Goal: Task Accomplishment & Management: Use online tool/utility

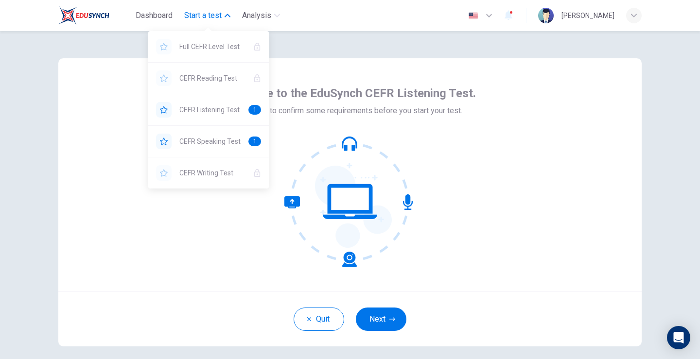
click at [227, 17] on icon "button" at bounding box center [228, 16] width 6 height 6
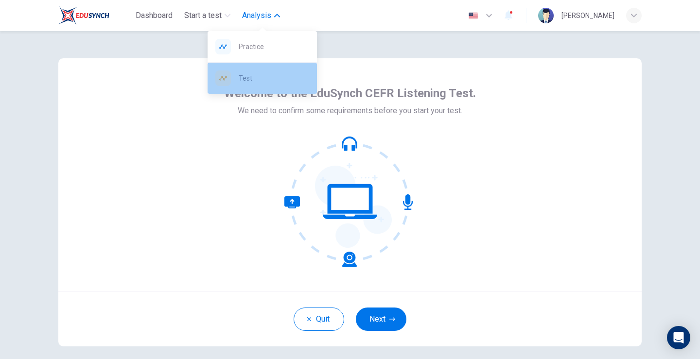
click at [279, 78] on span "Test" at bounding box center [274, 78] width 70 height 12
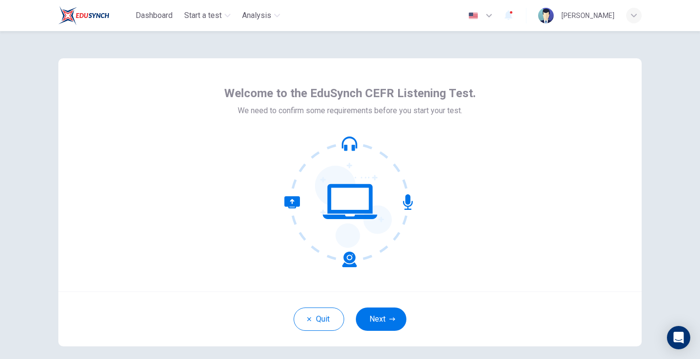
drag, startPoint x: 200, startPoint y: 115, endPoint x: 192, endPoint y: 90, distance: 25.5
click at [194, 101] on div "Welcome to the EduSynch CEFR Listening Test. We need to confirm some requiremen…" at bounding box center [349, 174] width 583 height 233
click at [376, 317] on button "Next" at bounding box center [381, 319] width 51 height 23
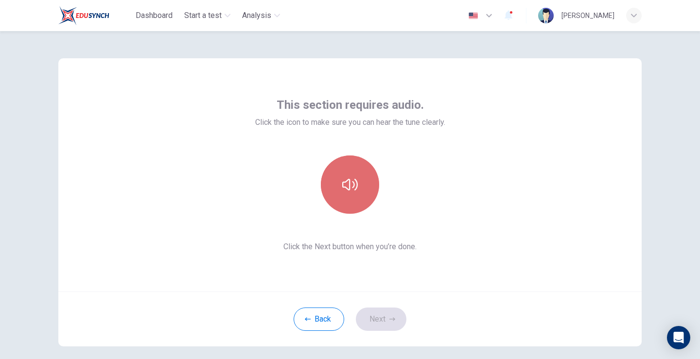
click at [342, 205] on button "button" at bounding box center [350, 185] width 58 height 58
click at [343, 205] on button "button" at bounding box center [350, 185] width 58 height 58
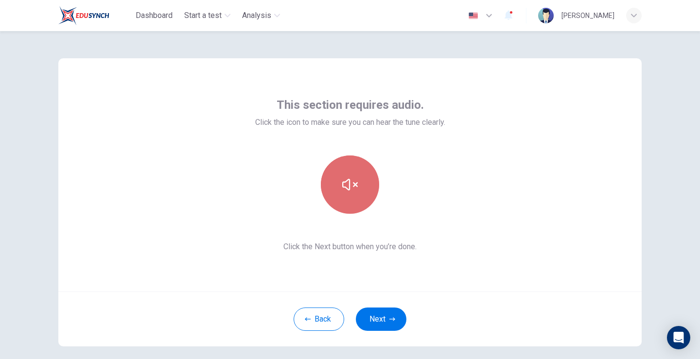
click at [343, 205] on button "button" at bounding box center [350, 185] width 58 height 58
click at [342, 200] on button "button" at bounding box center [350, 185] width 58 height 58
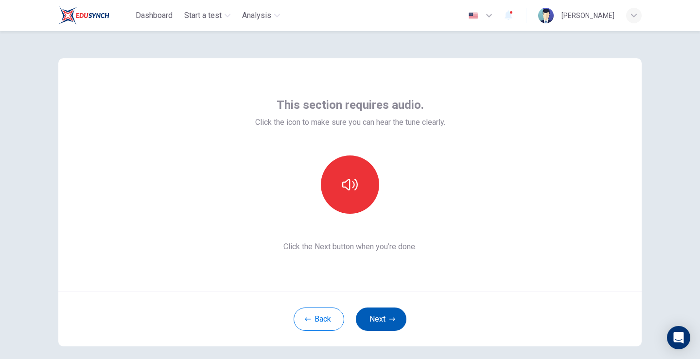
click at [387, 313] on button "Next" at bounding box center [381, 319] width 51 height 23
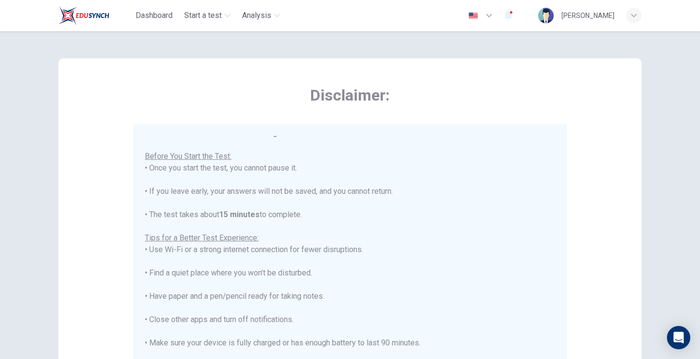
scroll to position [11, 0]
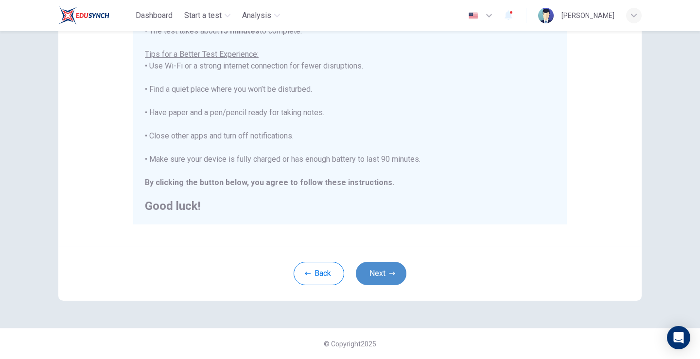
click at [372, 267] on button "Next" at bounding box center [381, 273] width 51 height 23
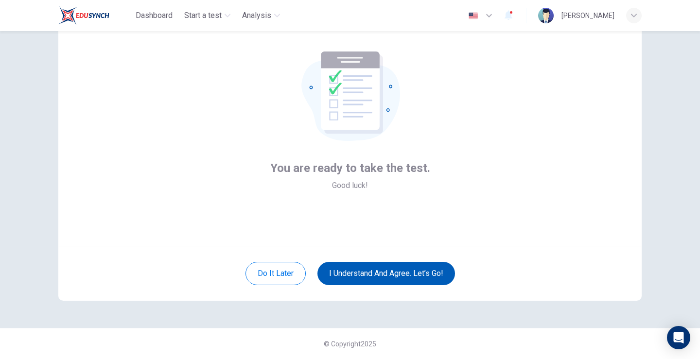
scroll to position [46, 0]
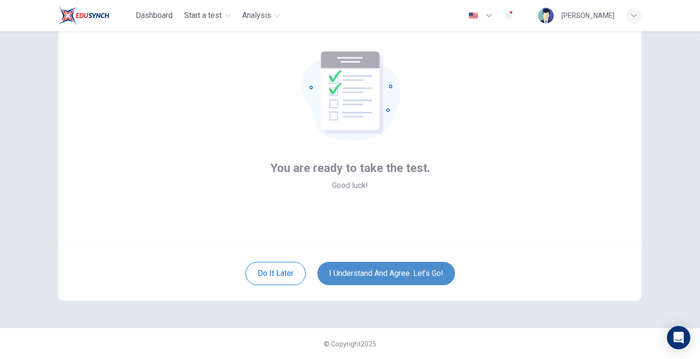
click at [385, 272] on button "I understand and agree. Let’s go!" at bounding box center [386, 273] width 138 height 23
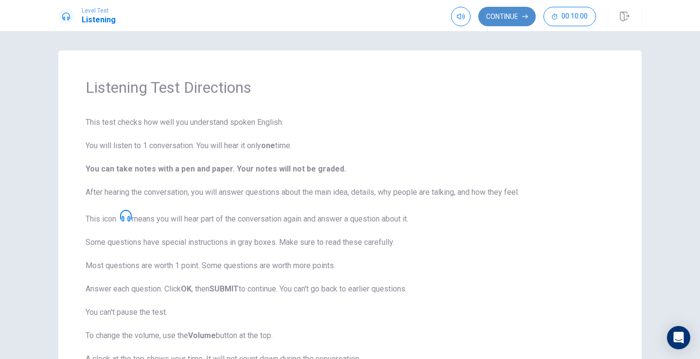
click at [505, 20] on button "Continue" at bounding box center [506, 16] width 57 height 19
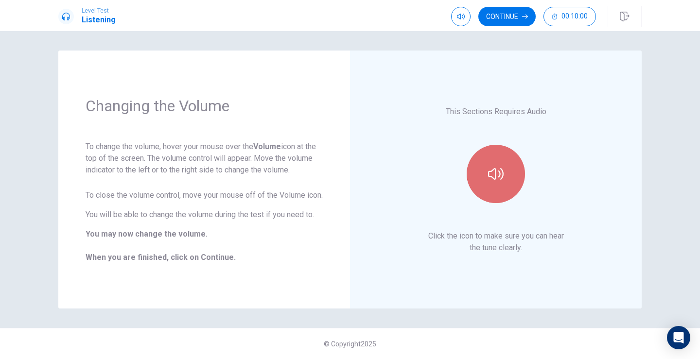
click at [504, 189] on button "button" at bounding box center [496, 174] width 58 height 58
click at [503, 186] on button "button" at bounding box center [496, 174] width 58 height 58
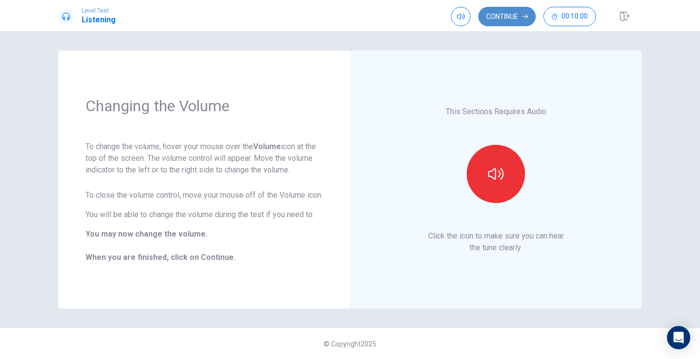
click at [496, 23] on button "Continue" at bounding box center [506, 16] width 57 height 19
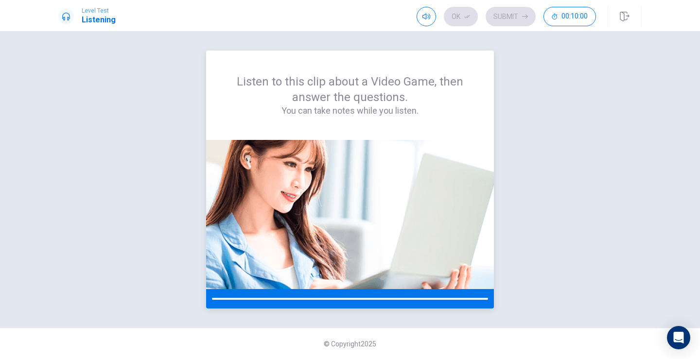
click at [375, 137] on div "Listen to this clip about a Video Game, then answer the questions. You can take…" at bounding box center [350, 95] width 288 height 89
click at [370, 179] on img at bounding box center [350, 214] width 288 height 149
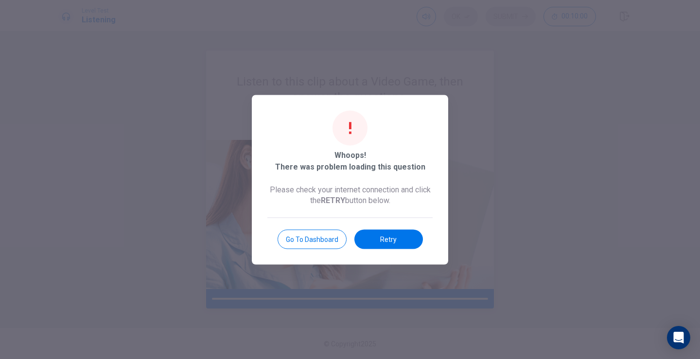
click at [369, 239] on button "Retry" at bounding box center [388, 238] width 69 height 19
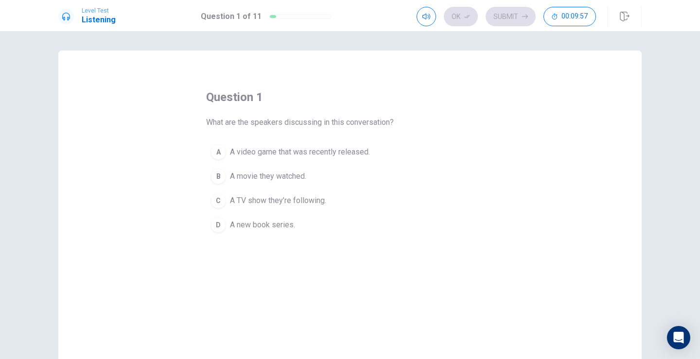
click at [219, 151] on div "A" at bounding box center [218, 152] width 16 height 16
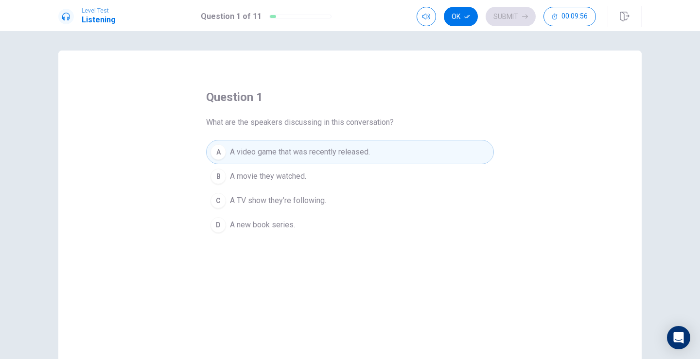
click at [456, 22] on button "Ok" at bounding box center [461, 16] width 34 height 19
click at [502, 17] on button "Submit" at bounding box center [511, 16] width 50 height 19
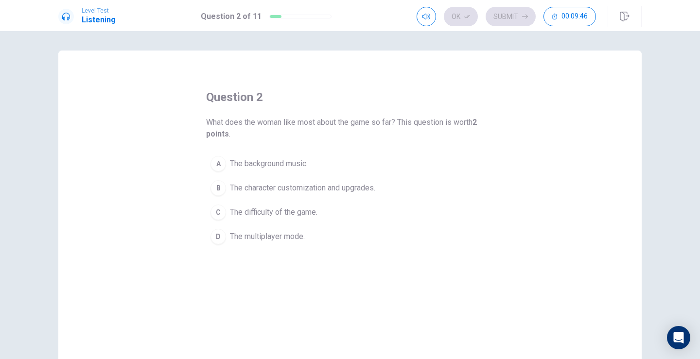
click at [215, 190] on div "B" at bounding box center [218, 188] width 16 height 16
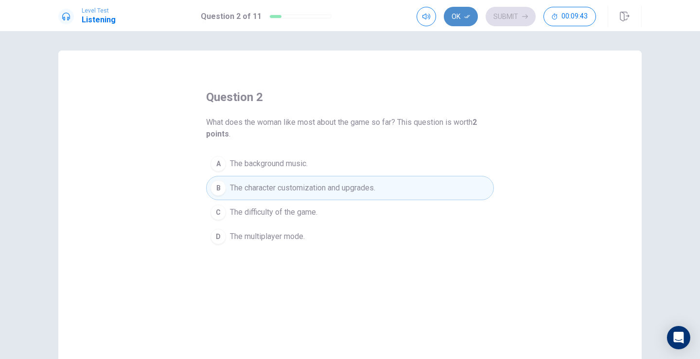
click at [465, 16] on icon "button" at bounding box center [467, 17] width 6 height 6
click at [517, 13] on button "Submit" at bounding box center [511, 16] width 50 height 19
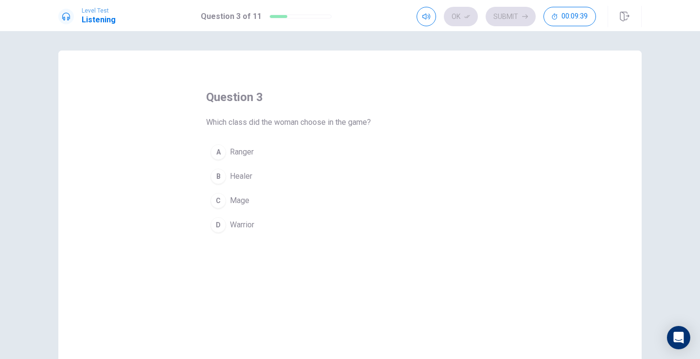
click at [214, 152] on div "A" at bounding box center [218, 152] width 16 height 16
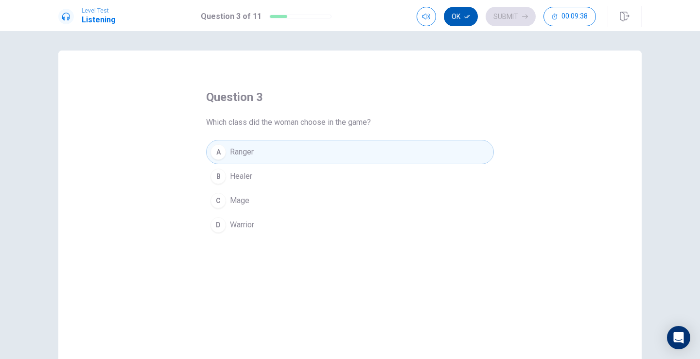
click at [464, 18] on button "Ok" at bounding box center [461, 16] width 34 height 19
click at [501, 22] on button "Submit" at bounding box center [511, 16] width 50 height 19
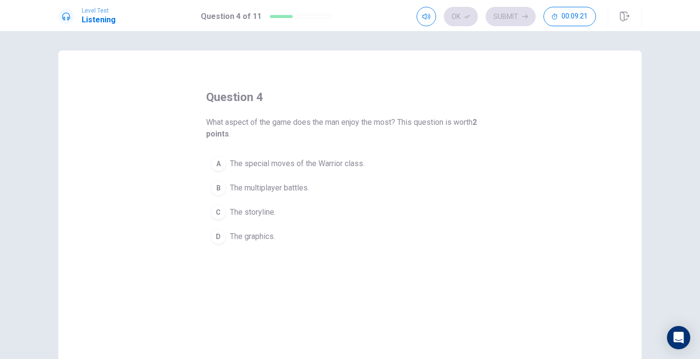
click at [215, 164] on div "A" at bounding box center [218, 164] width 16 height 16
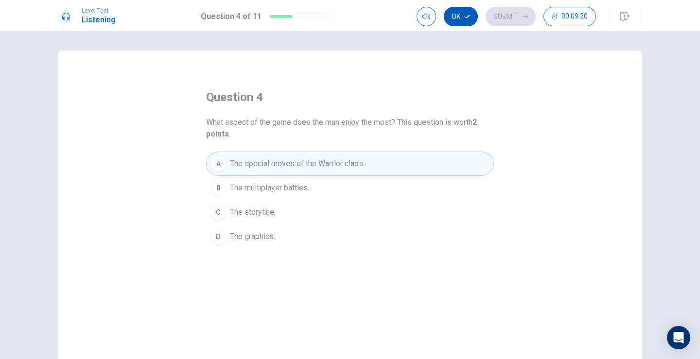
click at [468, 15] on icon "button" at bounding box center [467, 17] width 6 height 6
click at [492, 15] on button "Submit" at bounding box center [511, 16] width 50 height 19
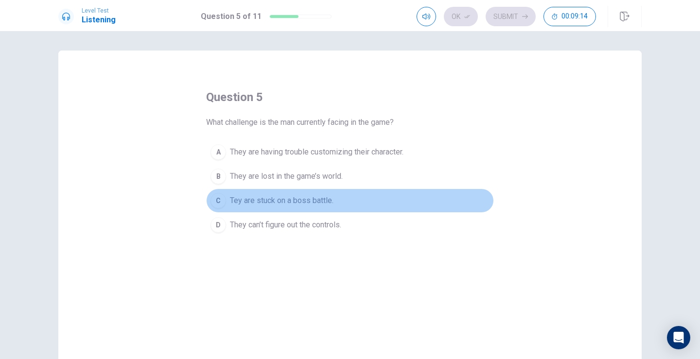
click at [225, 204] on button "C Tey are stuck on a boss battle." at bounding box center [350, 201] width 288 height 24
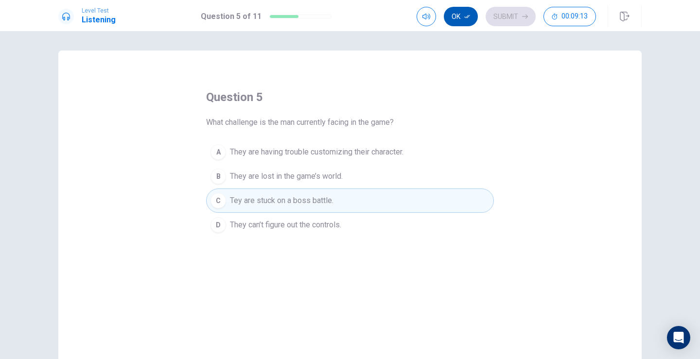
click at [459, 21] on button "Ok" at bounding box center [461, 16] width 34 height 19
click at [489, 17] on button "Submit" at bounding box center [511, 16] width 50 height 19
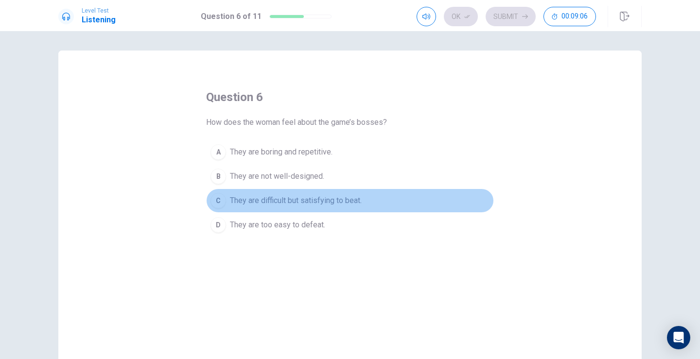
click at [218, 196] on div "C" at bounding box center [218, 201] width 16 height 16
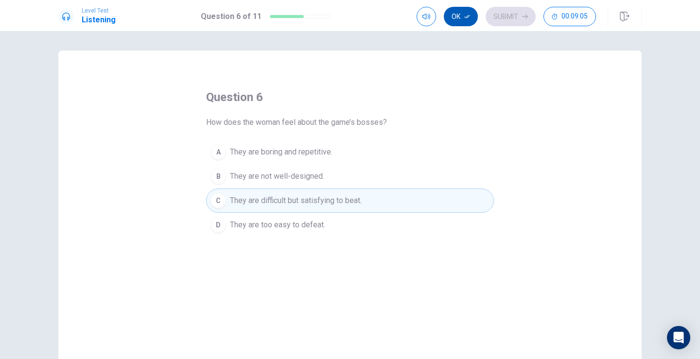
click at [456, 19] on button "Ok" at bounding box center [461, 16] width 34 height 19
click at [519, 9] on button "Submit" at bounding box center [511, 16] width 50 height 19
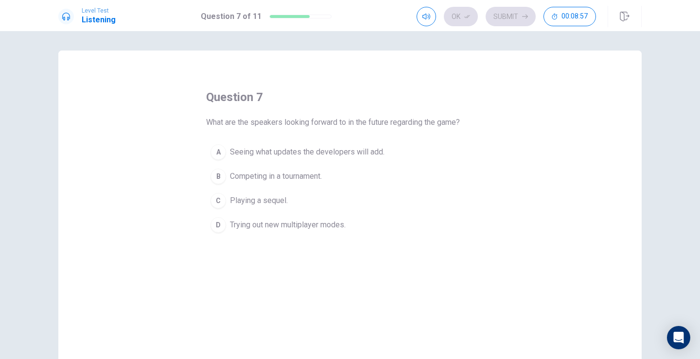
click at [216, 153] on div "A" at bounding box center [218, 152] width 16 height 16
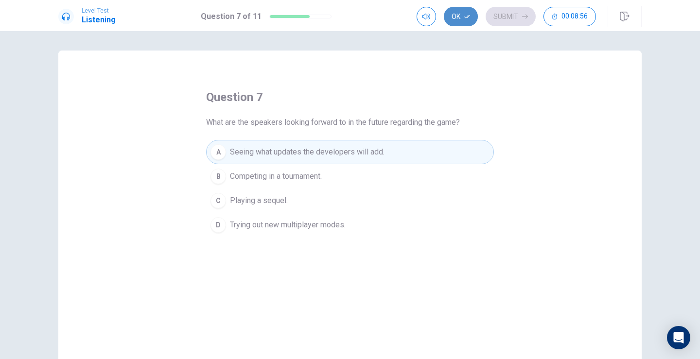
click at [457, 24] on button "Ok" at bounding box center [461, 16] width 34 height 19
click at [520, 19] on button "Submit" at bounding box center [511, 16] width 50 height 19
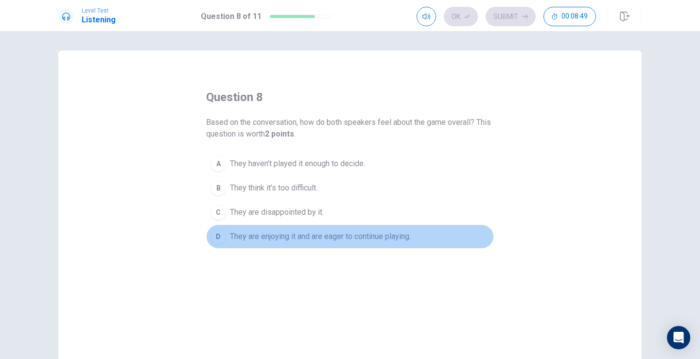
click at [223, 235] on div "D" at bounding box center [218, 237] width 16 height 16
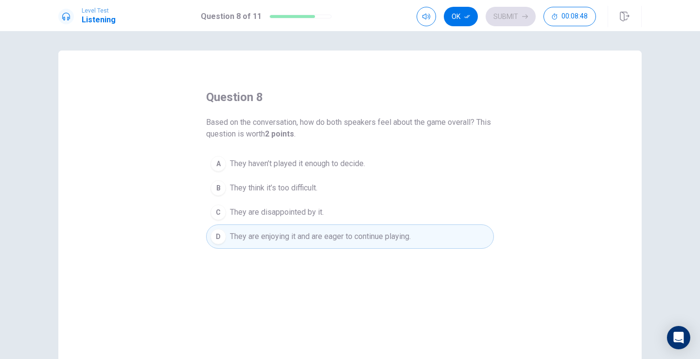
drag, startPoint x: 468, startPoint y: 16, endPoint x: 475, endPoint y: 14, distance: 7.5
click at [469, 16] on icon "button" at bounding box center [467, 16] width 6 height 3
click at [515, 14] on button "Submit" at bounding box center [511, 16] width 50 height 19
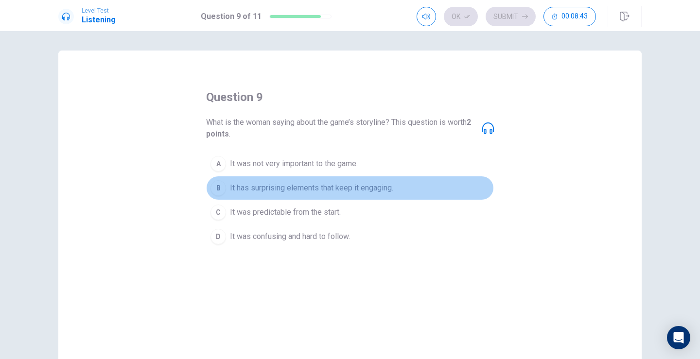
click at [217, 187] on div "B" at bounding box center [218, 188] width 16 height 16
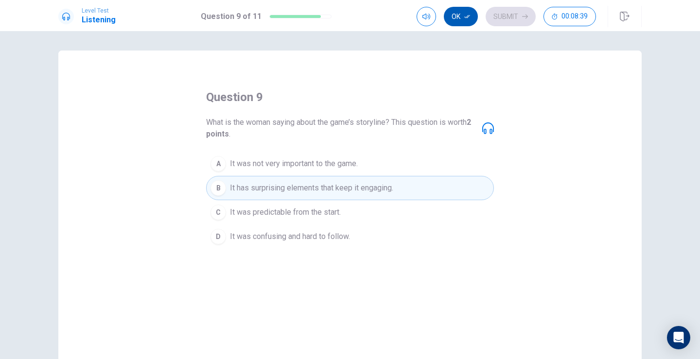
click at [454, 17] on button "Ok" at bounding box center [461, 16] width 34 height 19
click at [496, 18] on button "Submit" at bounding box center [511, 16] width 50 height 19
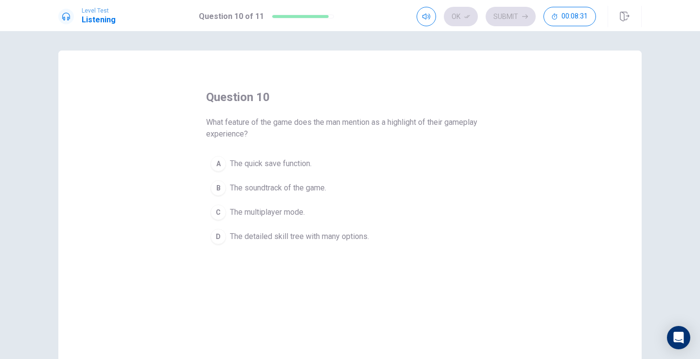
click at [214, 237] on div "D" at bounding box center [218, 237] width 16 height 16
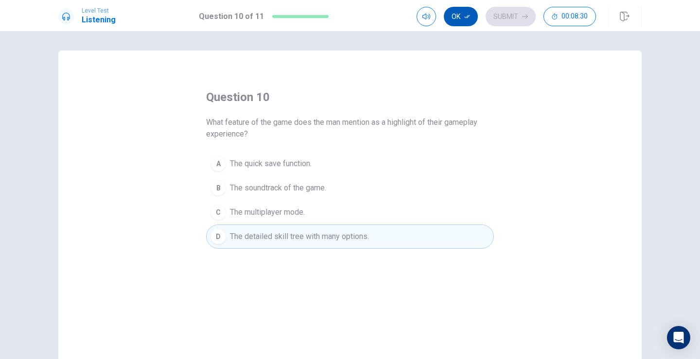
click at [461, 22] on button "Ok" at bounding box center [461, 16] width 34 height 19
click at [494, 17] on button "Submit" at bounding box center [511, 16] width 50 height 19
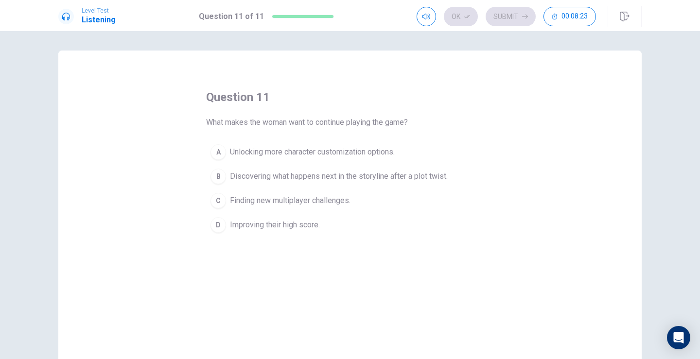
click at [218, 176] on div "B" at bounding box center [218, 177] width 16 height 16
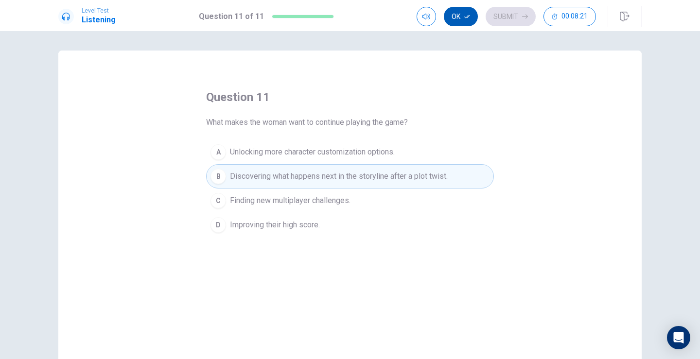
click at [461, 17] on button "Ok" at bounding box center [461, 16] width 34 height 19
click at [494, 19] on button "Submit" at bounding box center [511, 16] width 50 height 19
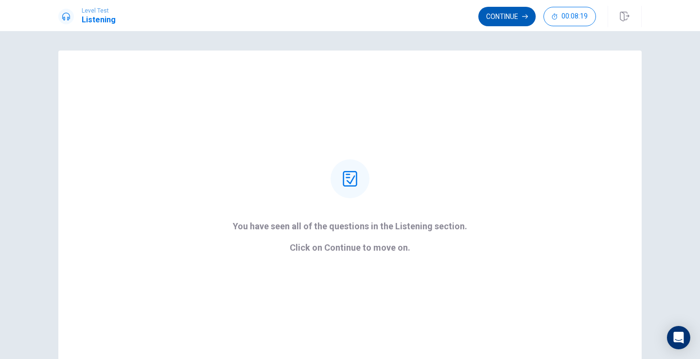
click at [497, 15] on button "Continue" at bounding box center [506, 16] width 57 height 19
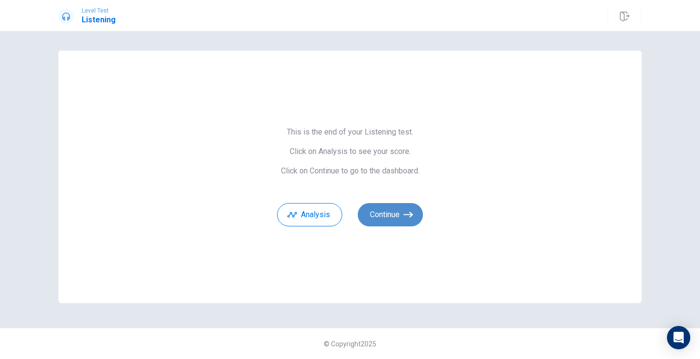
click at [390, 219] on button "Continue" at bounding box center [390, 214] width 65 height 23
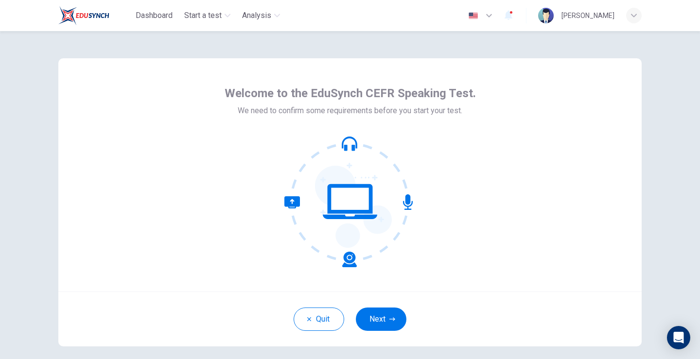
click at [373, 326] on button "Next" at bounding box center [381, 319] width 51 height 23
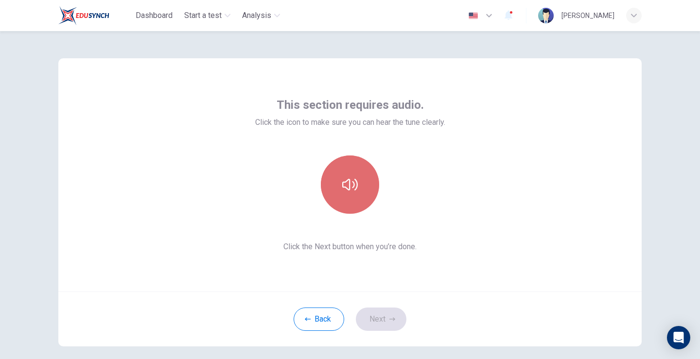
click at [352, 203] on button "button" at bounding box center [350, 185] width 58 height 58
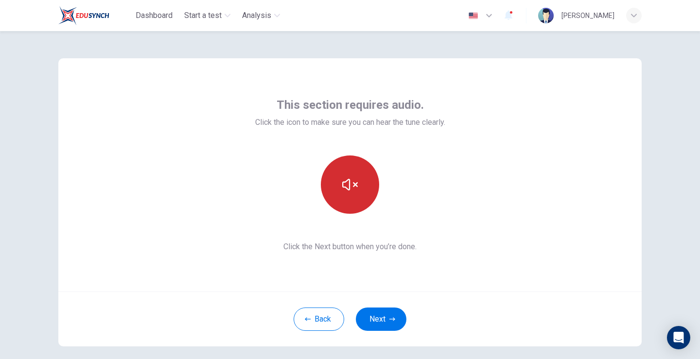
click at [354, 196] on button "button" at bounding box center [350, 185] width 58 height 58
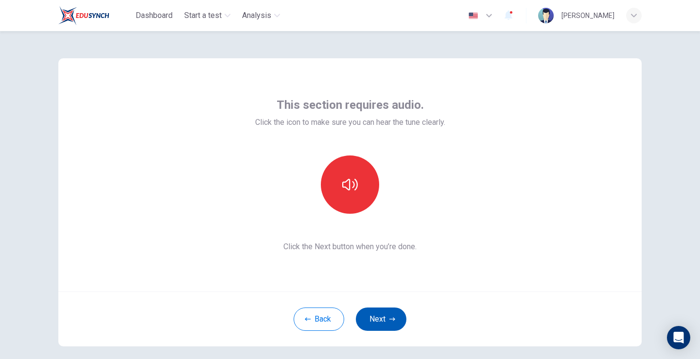
click at [383, 318] on button "Next" at bounding box center [381, 319] width 51 height 23
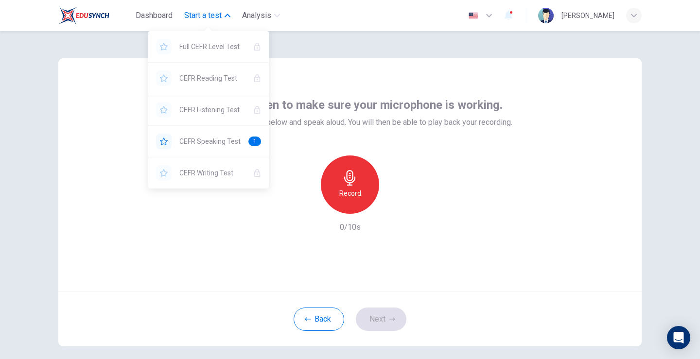
click at [216, 18] on span "Start a test" at bounding box center [202, 16] width 37 height 12
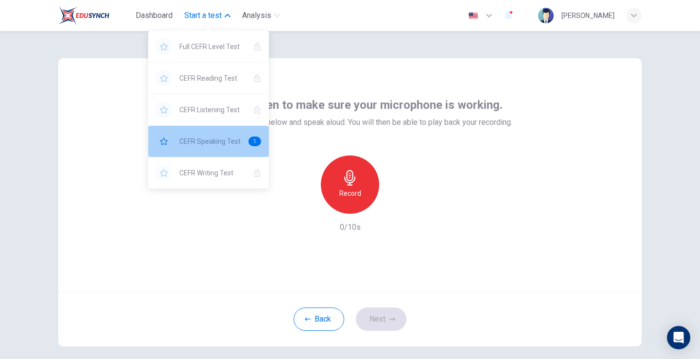
click at [240, 146] on span "CEFR Speaking Test" at bounding box center [209, 142] width 61 height 12
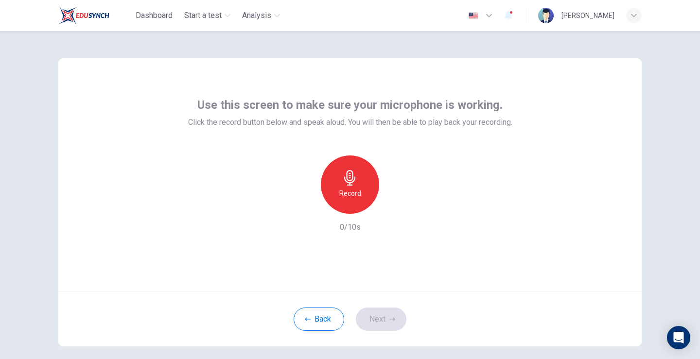
click at [347, 189] on h6 "Record" at bounding box center [350, 194] width 22 height 12
click at [337, 216] on div "Stop 9/10s" at bounding box center [350, 195] width 324 height 78
click at [345, 199] on div "Stop" at bounding box center [350, 185] width 58 height 58
click at [394, 207] on icon "button" at bounding box center [395, 206] width 4 height 6
click at [377, 314] on button "Next" at bounding box center [381, 319] width 51 height 23
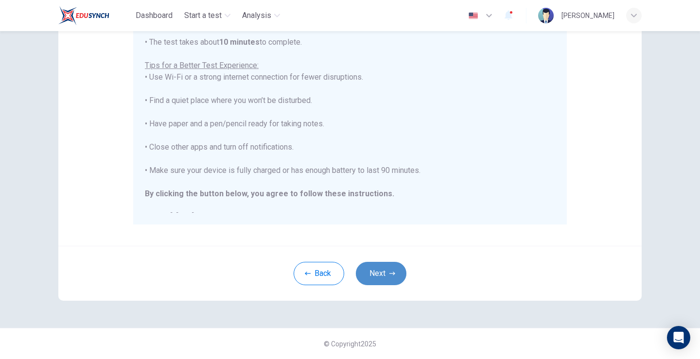
click at [391, 271] on icon "button" at bounding box center [392, 274] width 6 height 6
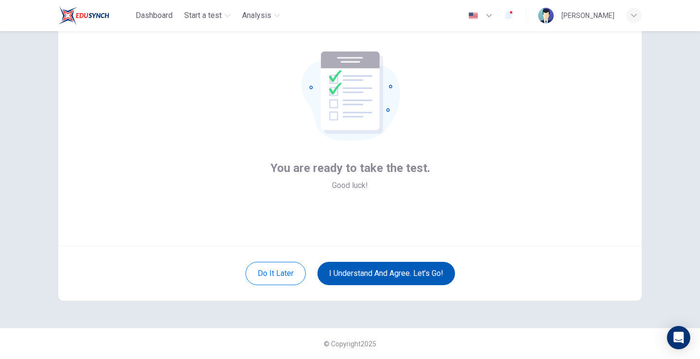
click at [415, 268] on button "I understand and agree. Let’s go!" at bounding box center [386, 273] width 138 height 23
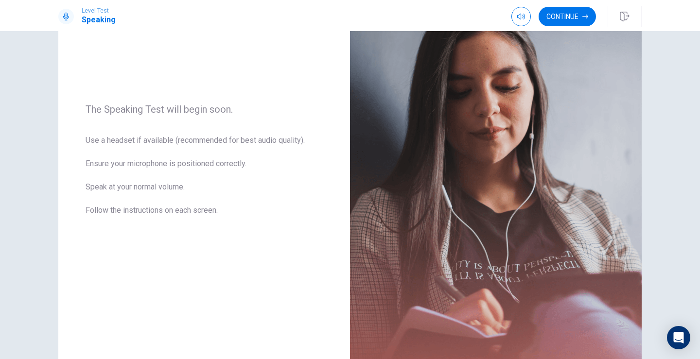
scroll to position [97, 0]
click at [546, 20] on button "Continue" at bounding box center [567, 16] width 57 height 19
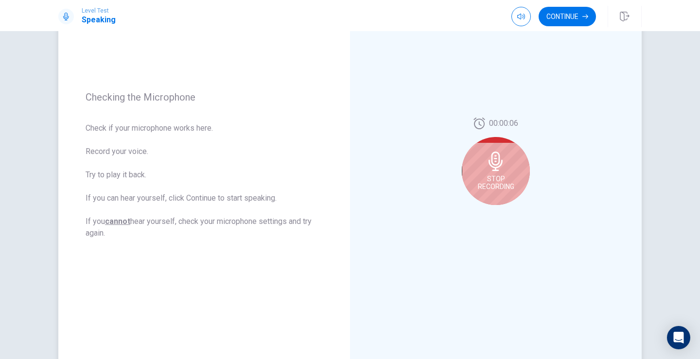
drag, startPoint x: 504, startPoint y: 148, endPoint x: 498, endPoint y: 149, distance: 5.4
click at [501, 149] on div "Stop Recording" at bounding box center [496, 171] width 68 height 68
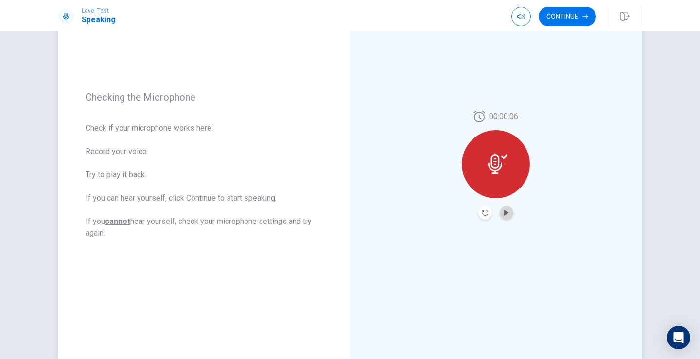
click at [504, 217] on button "Play Audio" at bounding box center [507, 213] width 14 height 14
click at [575, 17] on button "Continue" at bounding box center [567, 16] width 57 height 19
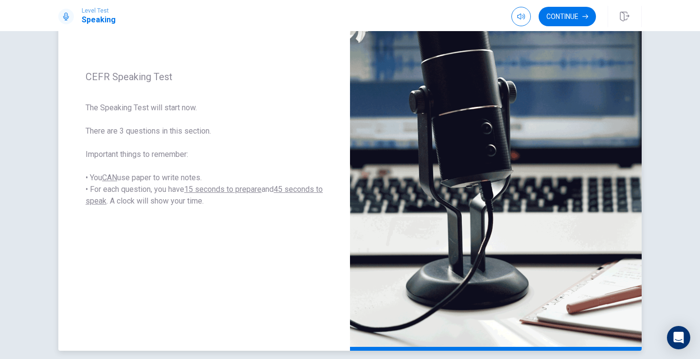
scroll to position [69, 0]
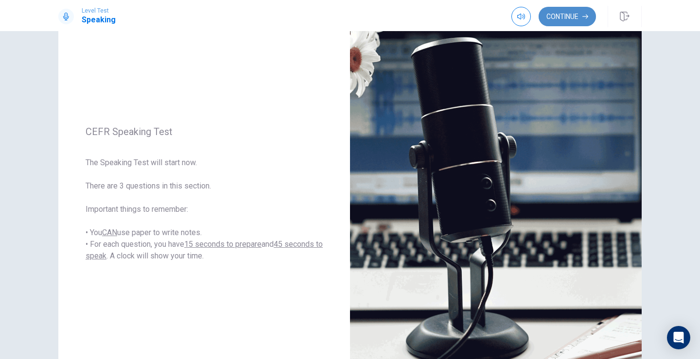
click at [570, 18] on button "Continue" at bounding box center [567, 16] width 57 height 19
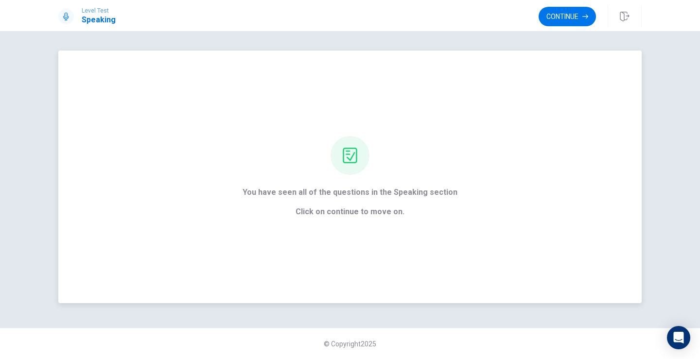
scroll to position [0, 0]
click at [571, 21] on button "Continue" at bounding box center [567, 16] width 57 height 19
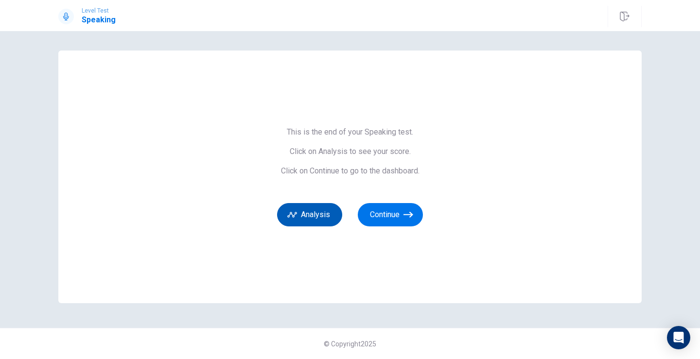
click at [317, 214] on button "Analysis" at bounding box center [309, 214] width 65 height 23
